Goal: Transaction & Acquisition: Purchase product/service

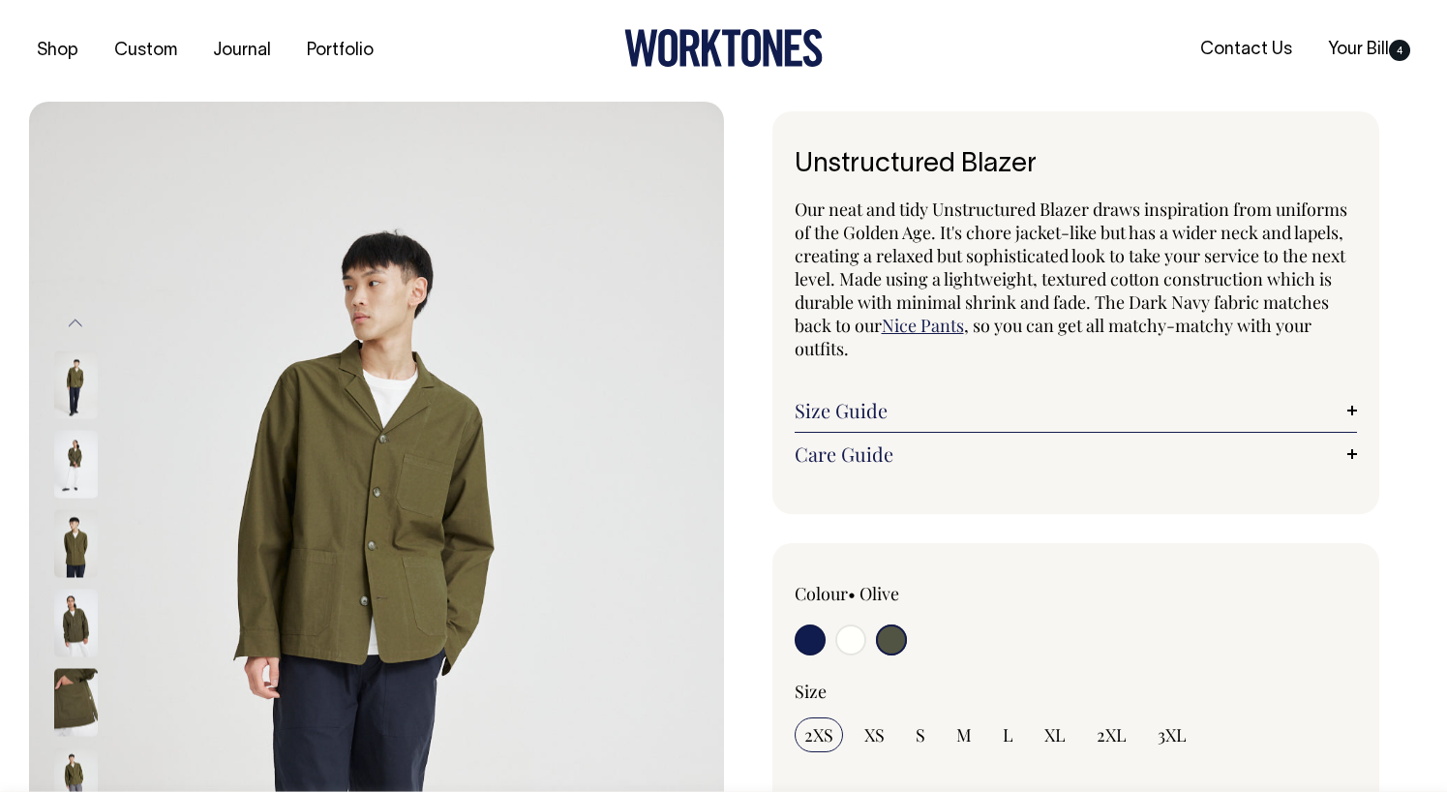
select select "Olive"
click at [850, 639] on input "radio" at bounding box center [850, 639] width 31 height 31
radio input "true"
select select "Off-White"
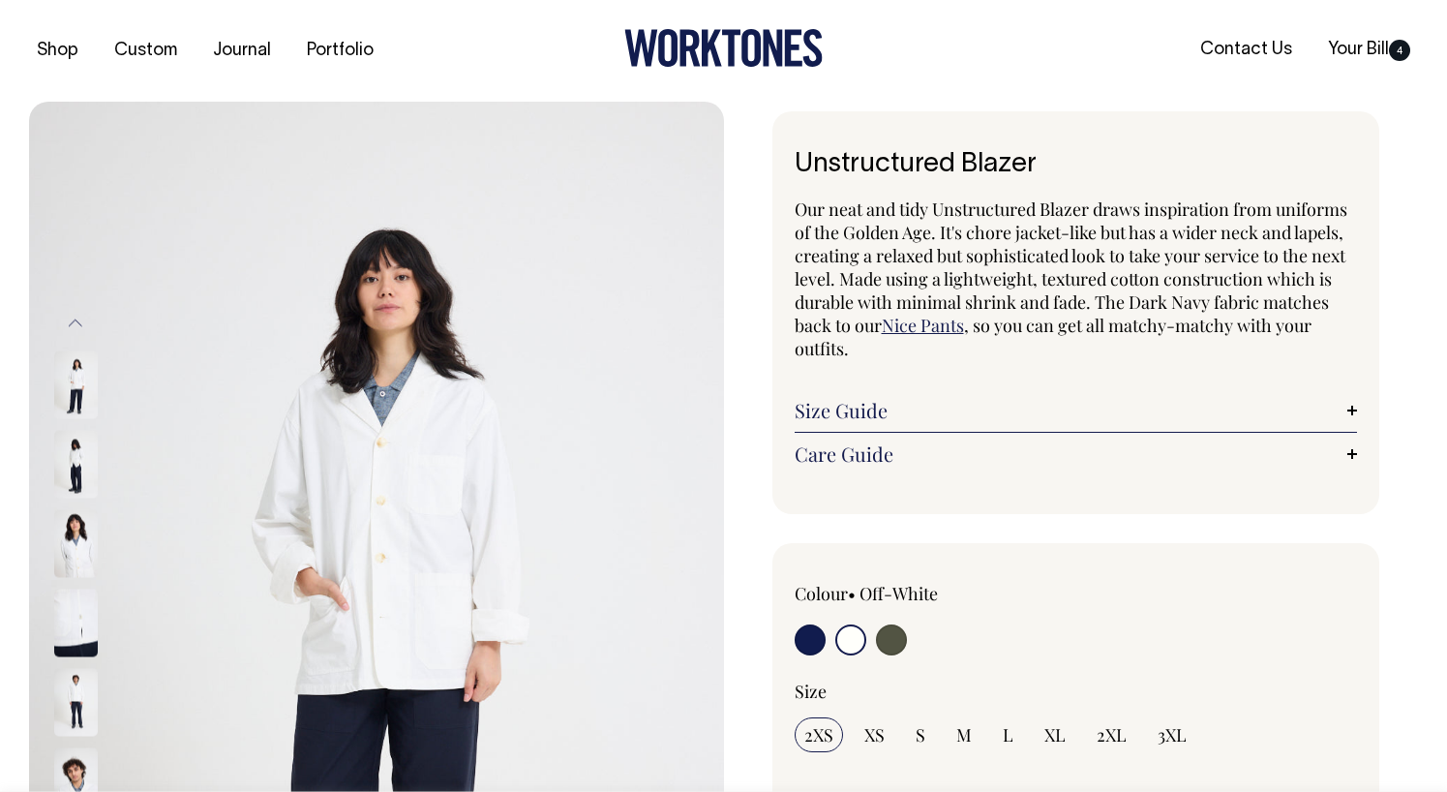
click at [896, 640] on input "radio" at bounding box center [891, 639] width 31 height 31
radio input "true"
select select "Olive"
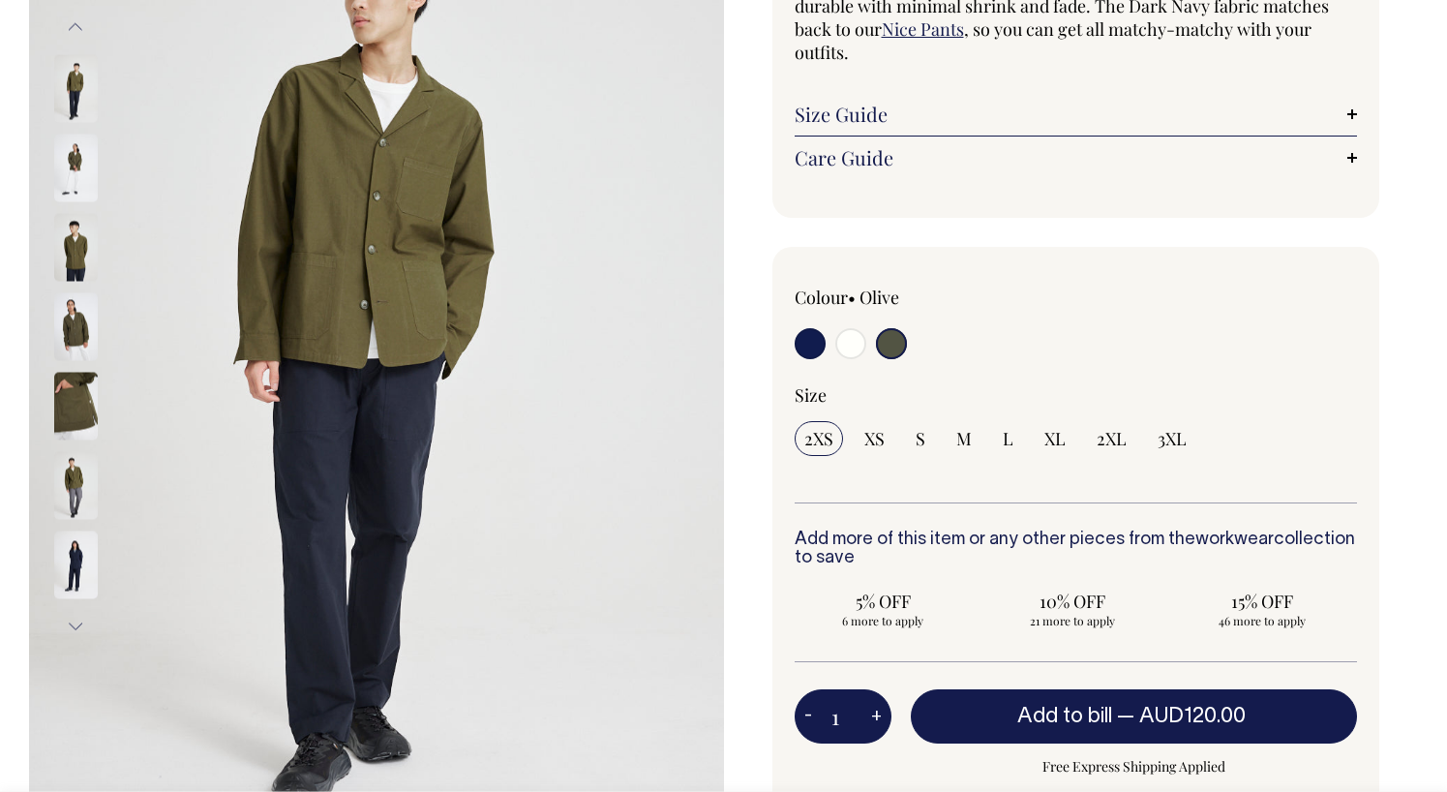
scroll to position [297, 0]
